Goal: Task Accomplishment & Management: Use online tool/utility

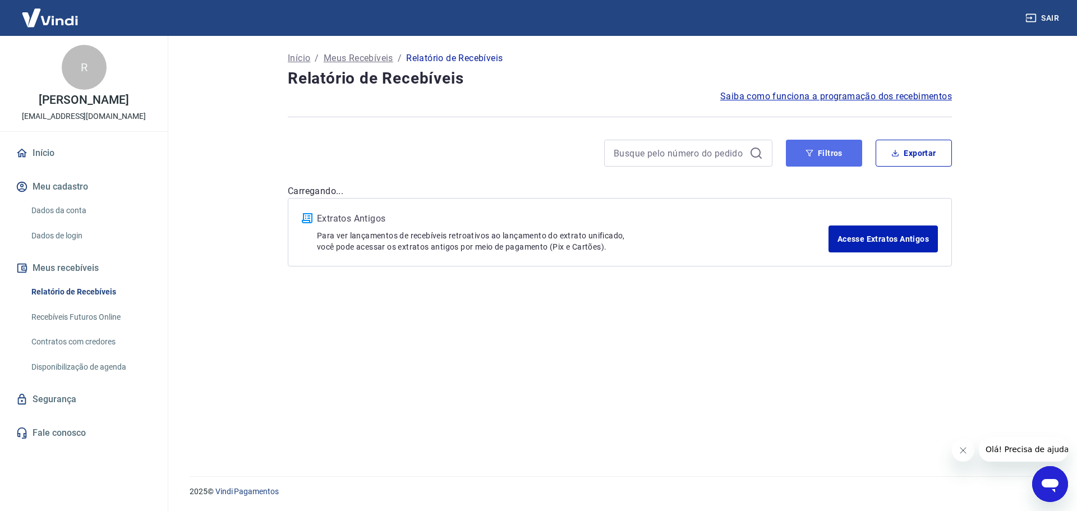
click at [824, 154] on button "Filtros" at bounding box center [824, 153] width 76 height 27
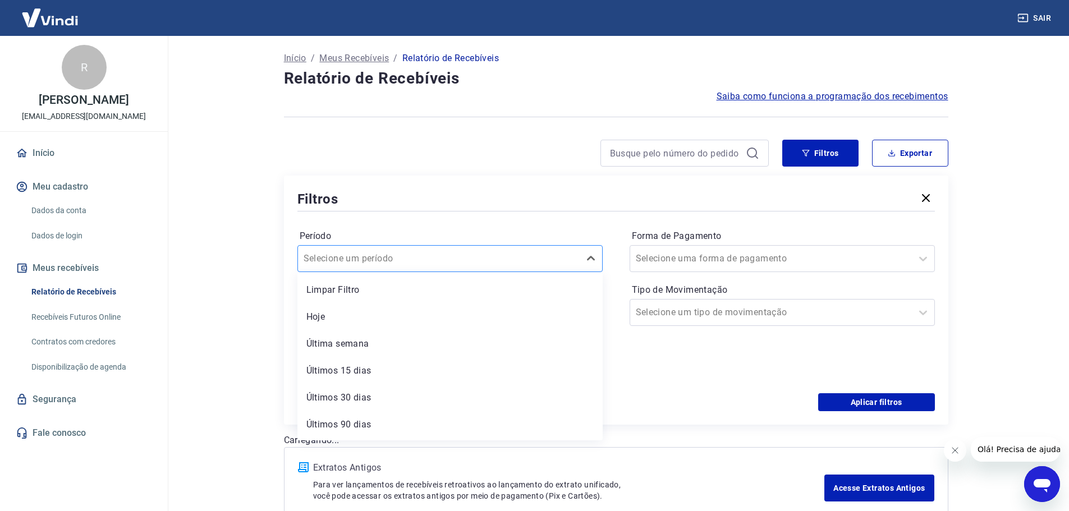
click at [382, 263] on input "Período" at bounding box center [360, 258] width 113 height 13
click at [614, 263] on div "Período option Limpar Filtro focused, 1 of 7. 7 results available. Use Up and D…" at bounding box center [615, 304] width 637 height 180
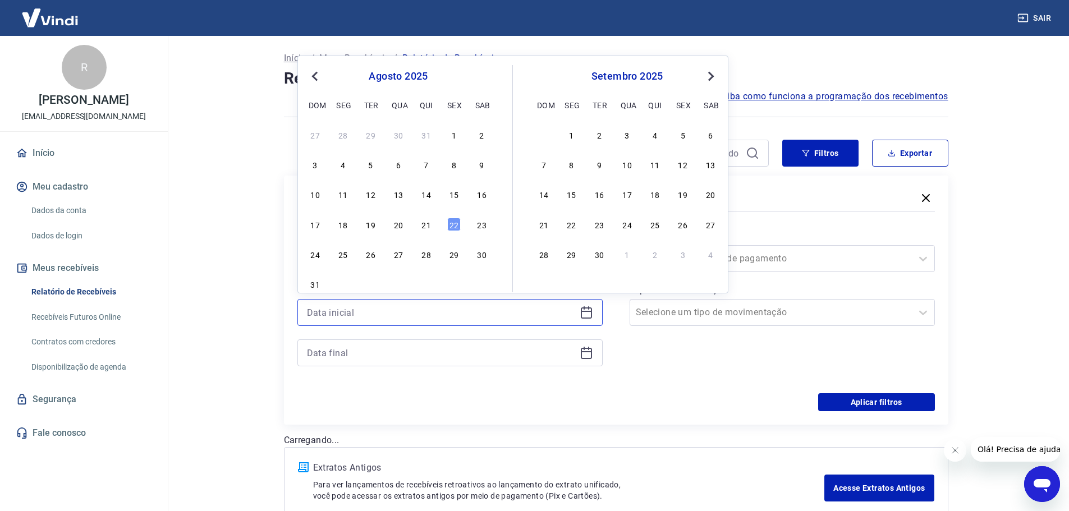
click at [435, 315] on input at bounding box center [441, 312] width 268 height 17
click at [371, 226] on div "19" at bounding box center [370, 224] width 13 height 13
type input "[DATE]"
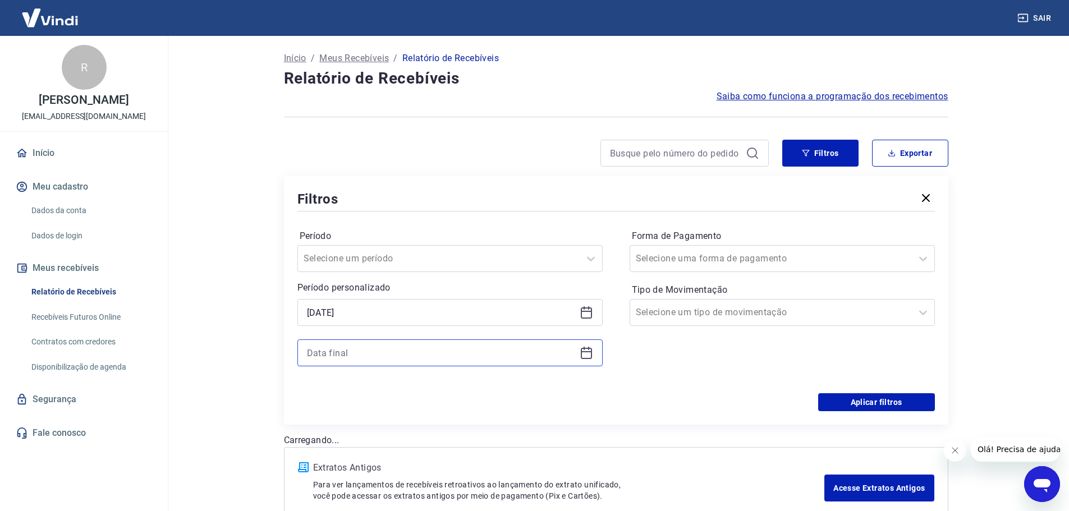
click at [366, 353] on input at bounding box center [441, 353] width 268 height 17
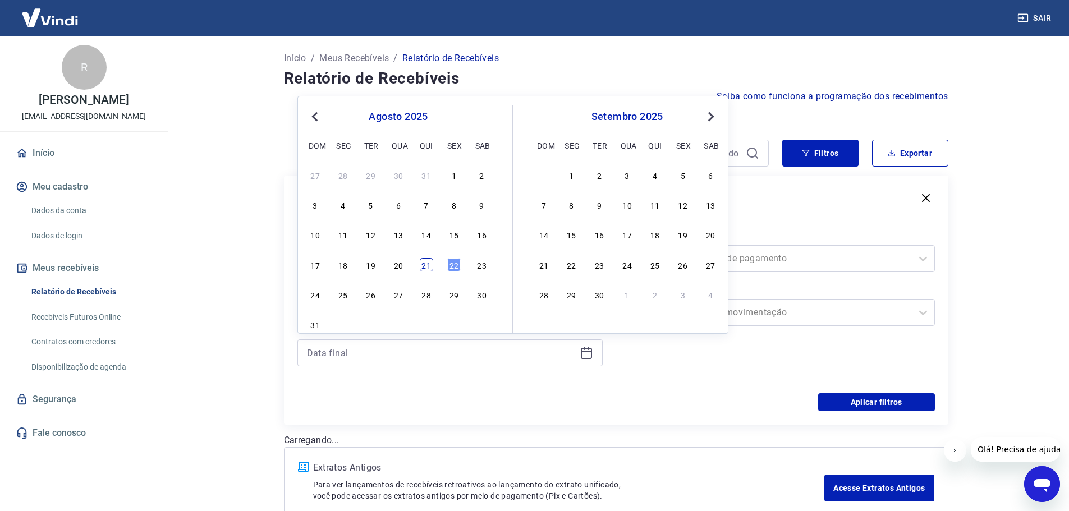
click at [432, 267] on div "21" at bounding box center [426, 264] width 13 height 13
type input "[DATE]"
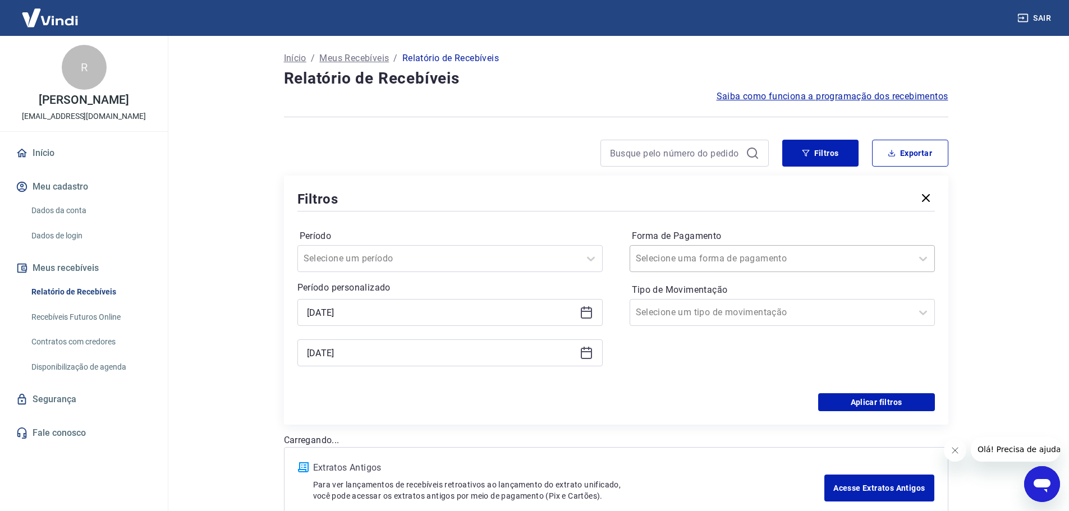
click at [678, 257] on input "Forma de Pagamento" at bounding box center [692, 258] width 113 height 13
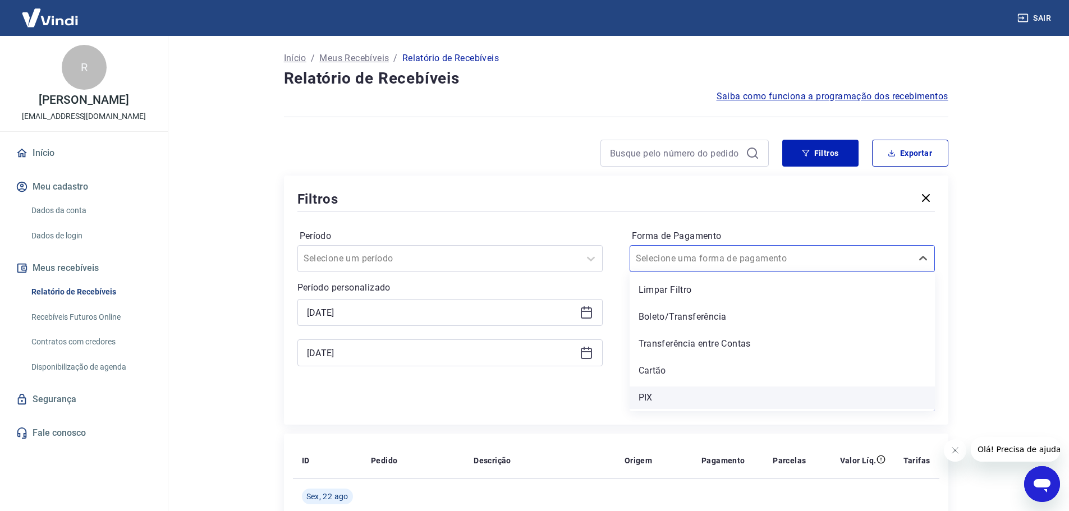
click at [654, 398] on div "PIX" at bounding box center [782, 398] width 305 height 22
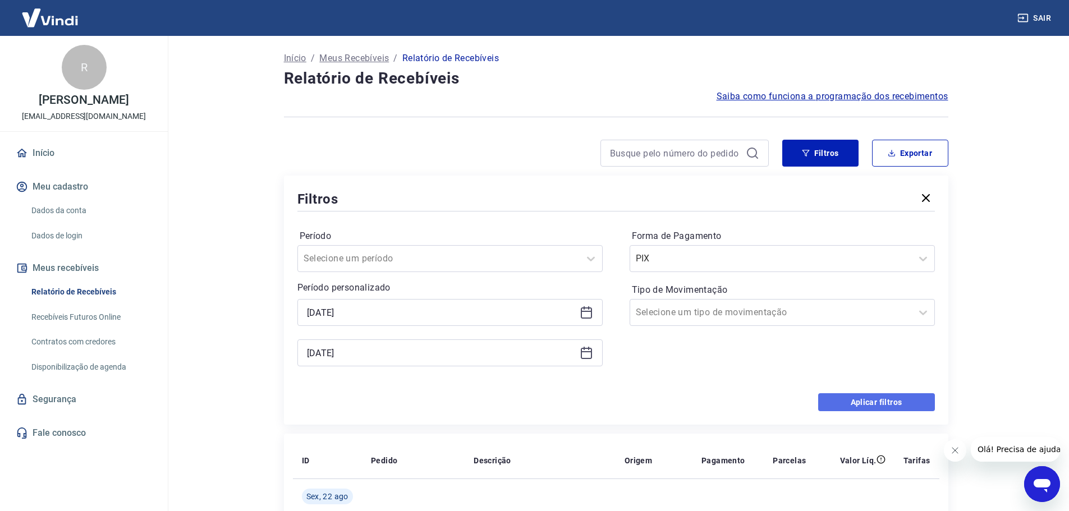
click at [883, 400] on button "Aplicar filtros" at bounding box center [876, 402] width 117 height 18
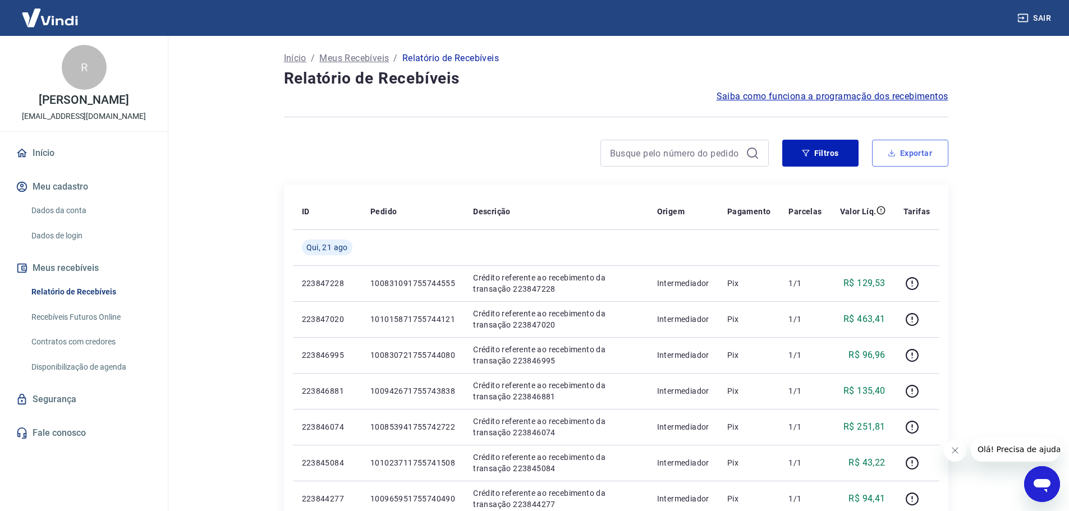
click at [928, 152] on button "Exportar" at bounding box center [910, 153] width 76 height 27
type input "[DATE]"
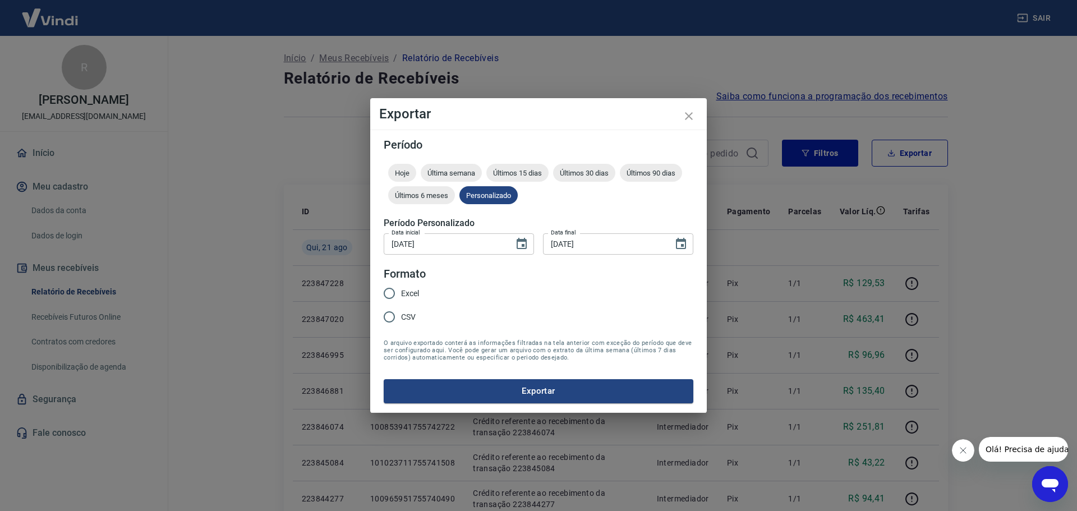
click at [387, 293] on input "Excel" at bounding box center [390, 294] width 24 height 24
radio input "true"
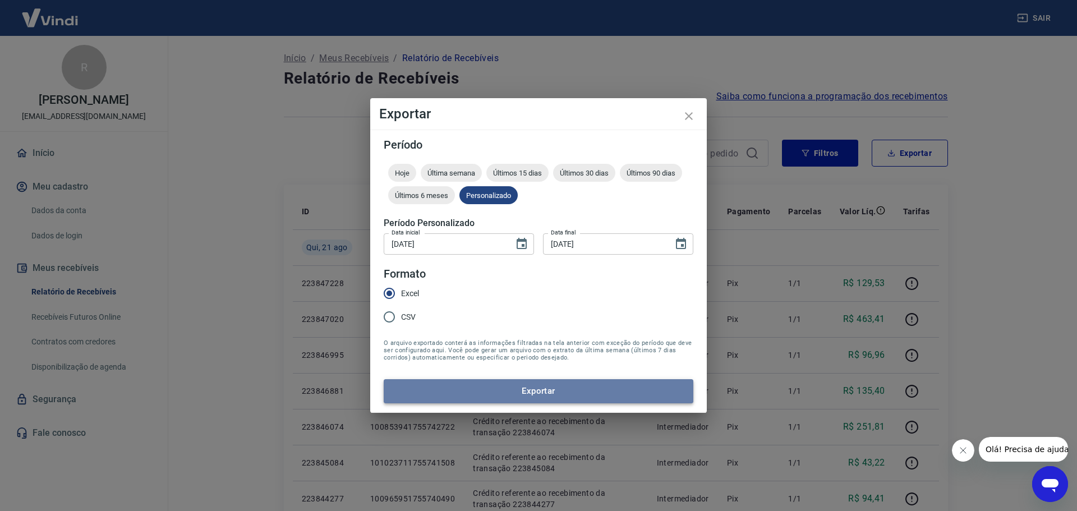
click at [533, 385] on button "Exportar" at bounding box center [539, 391] width 310 height 24
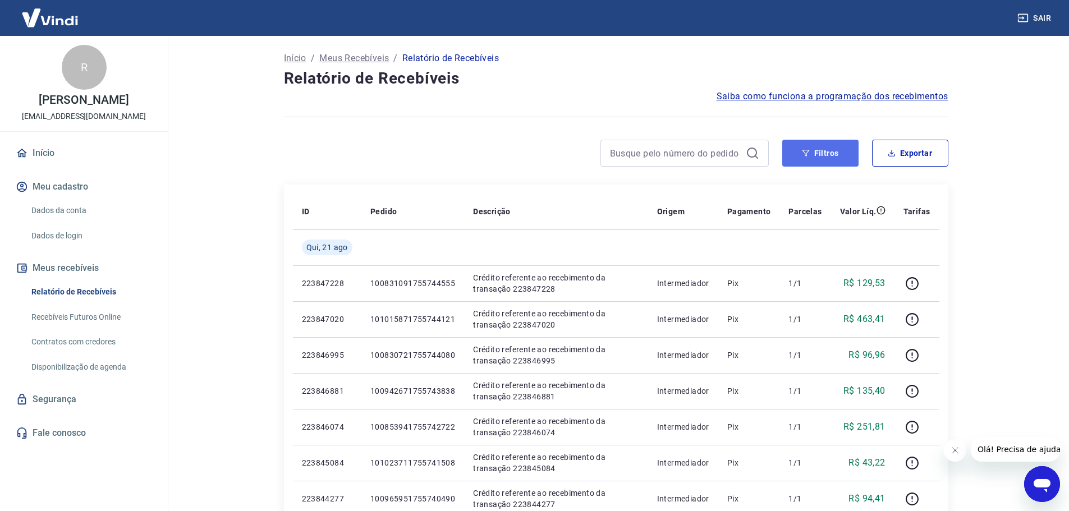
click at [825, 158] on button "Filtros" at bounding box center [820, 153] width 76 height 27
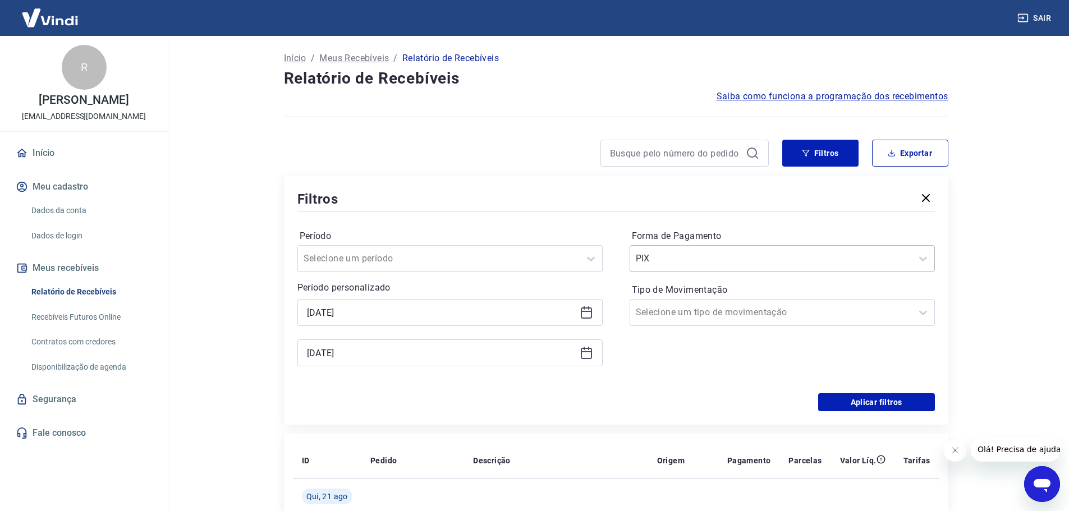
click at [668, 259] on input "Forma de Pagamento" at bounding box center [692, 258] width 113 height 13
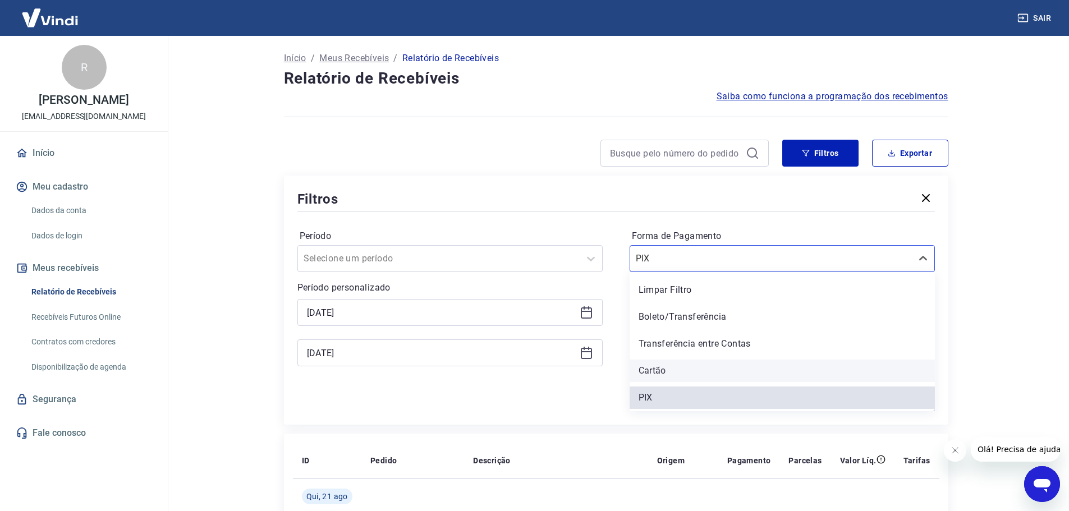
click at [673, 365] on div "Cartão" at bounding box center [782, 371] width 305 height 22
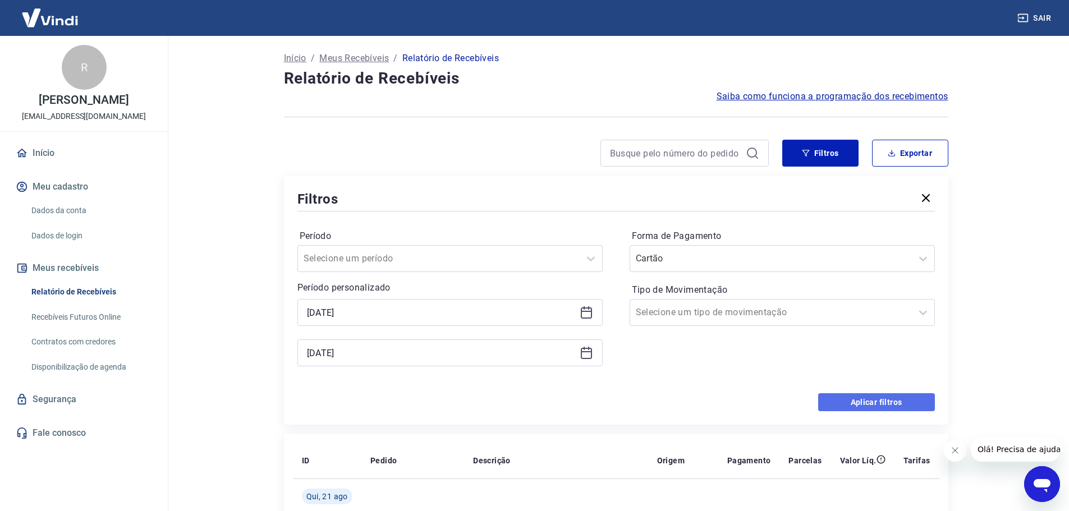
click at [875, 402] on button "Aplicar filtros" at bounding box center [876, 402] width 117 height 18
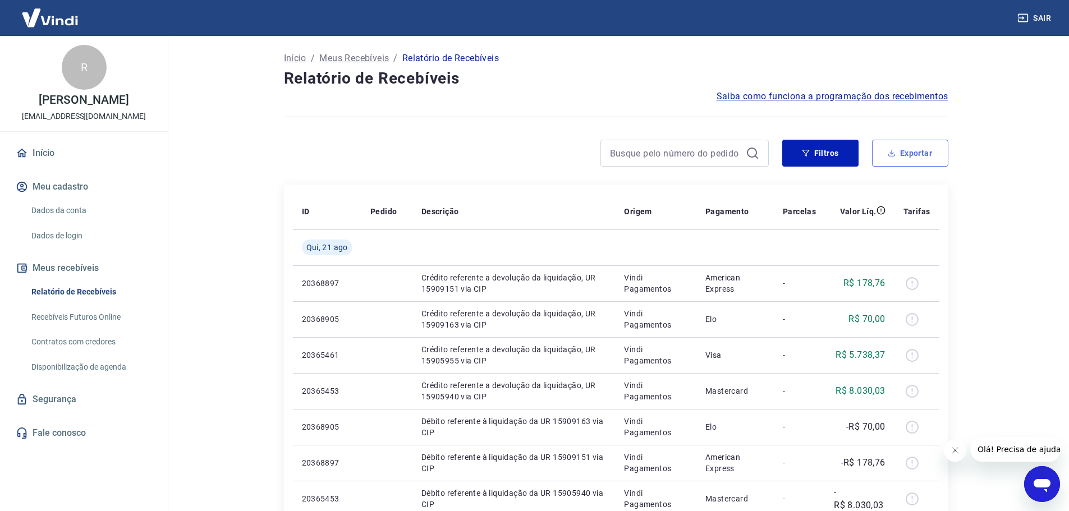
click at [916, 158] on button "Exportar" at bounding box center [910, 153] width 76 height 27
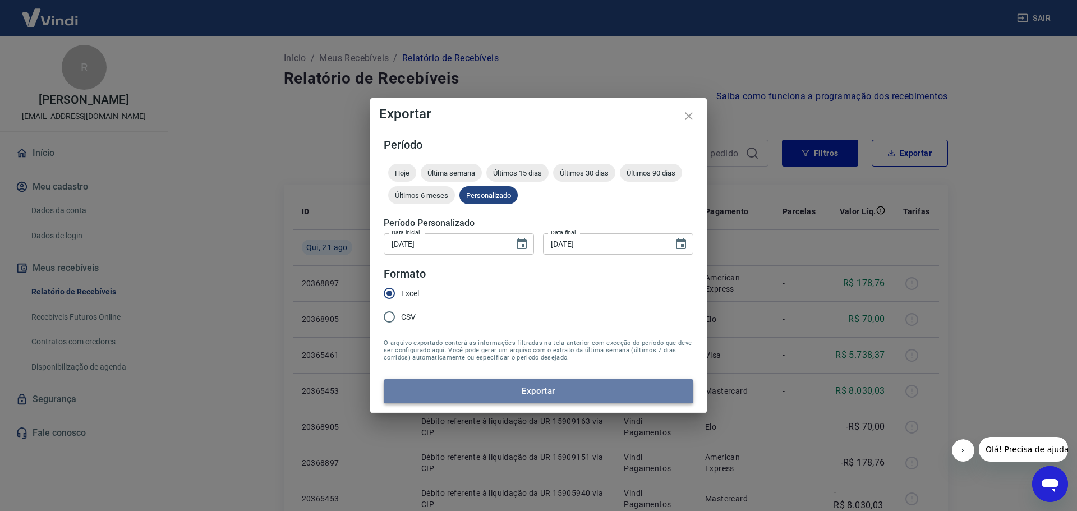
click at [550, 386] on button "Exportar" at bounding box center [539, 391] width 310 height 24
